Goal: Task Accomplishment & Management: Use online tool/utility

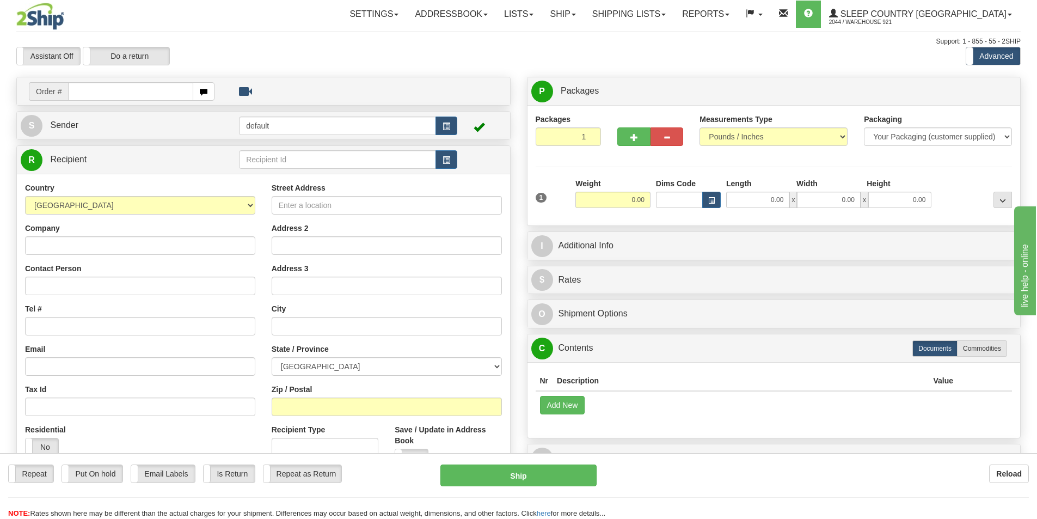
drag, startPoint x: 0, startPoint y: 0, endPoint x: 138, endPoint y: 93, distance: 166.3
click at [138, 93] on input "text" at bounding box center [130, 91] width 125 height 19
type input "9000I064173"
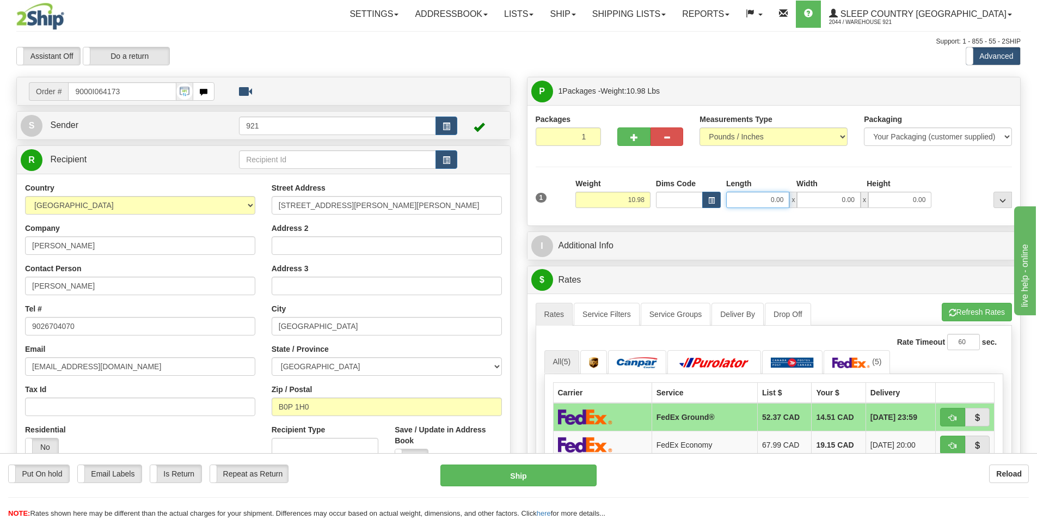
click at [762, 202] on input "0.00" at bounding box center [757, 200] width 63 height 16
click at [762, 202] on input "Length" at bounding box center [757, 200] width 63 height 16
type input "5.00"
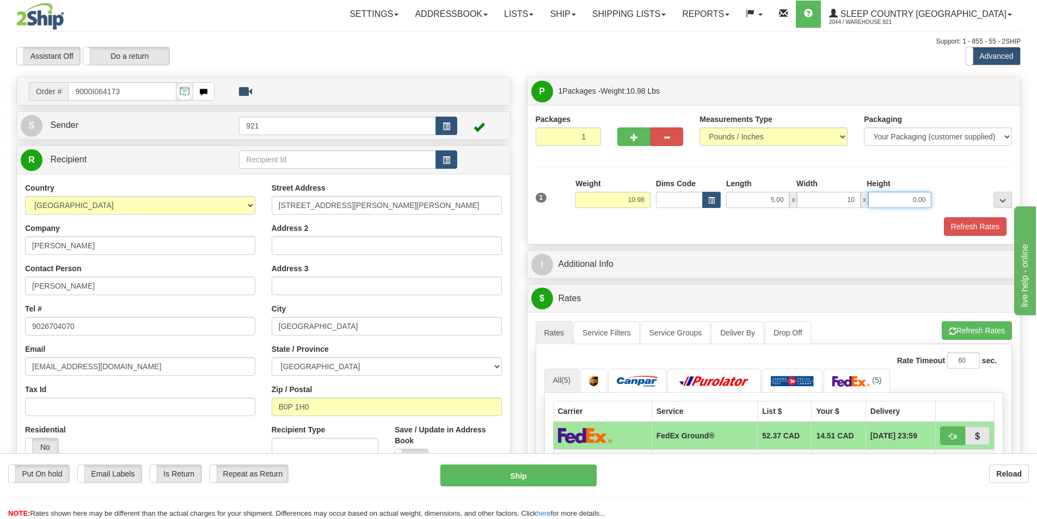
type input "10.00"
type input "8.00"
click at [970, 229] on button "Refresh Rates" at bounding box center [975, 226] width 63 height 19
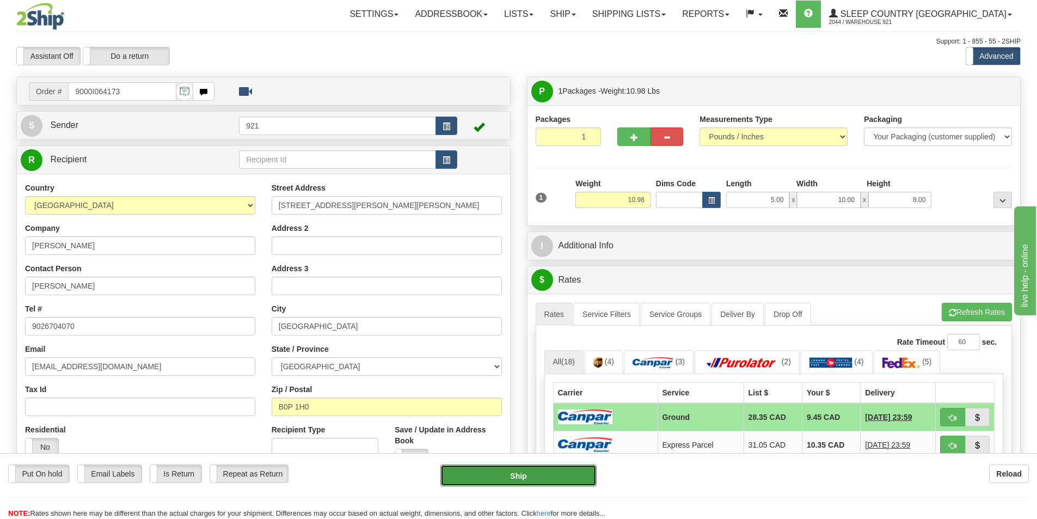
click at [560, 470] on button "Ship" at bounding box center [518, 475] width 156 height 22
type input "1"
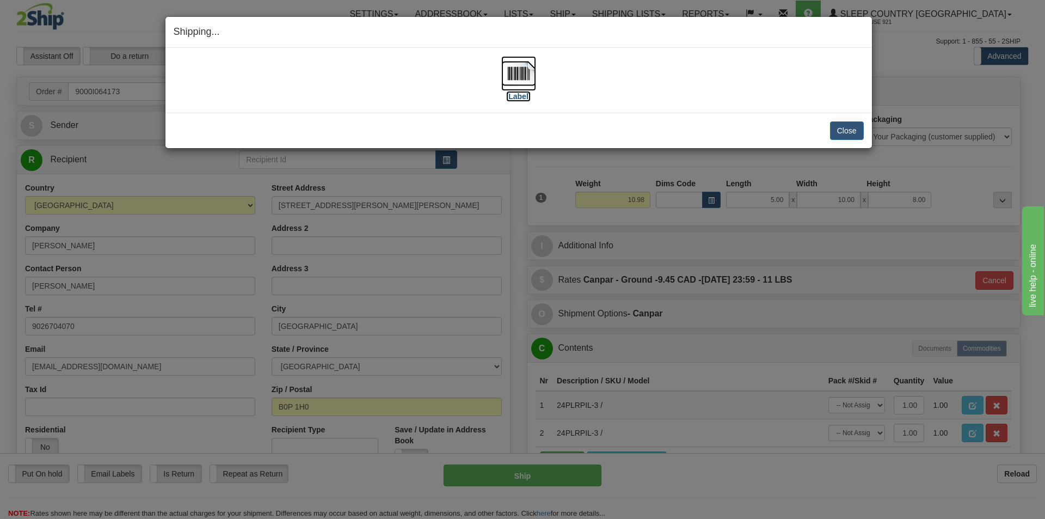
click at [522, 71] on img at bounding box center [518, 73] width 35 height 35
click at [855, 136] on button "Close" at bounding box center [847, 130] width 34 height 19
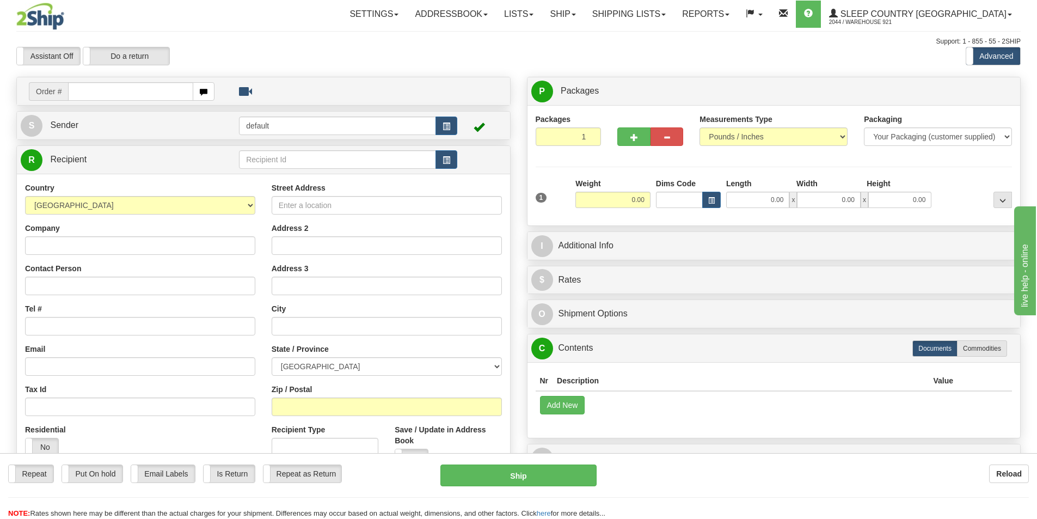
click at [139, 96] on input "text" at bounding box center [130, 91] width 125 height 19
